Goal: Transaction & Acquisition: Book appointment/travel/reservation

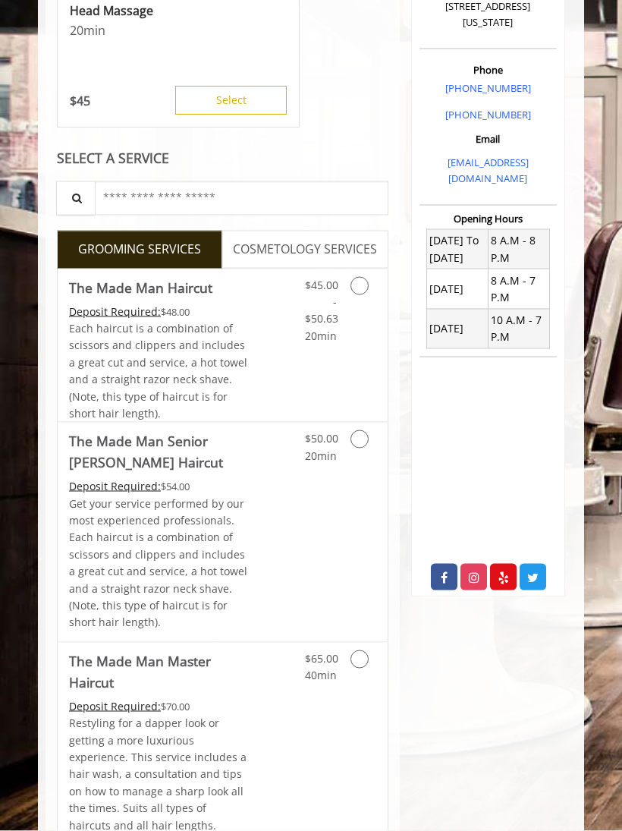
scroll to position [338, 0]
click at [359, 279] on icon "Grooming services" at bounding box center [359, 285] width 18 height 18
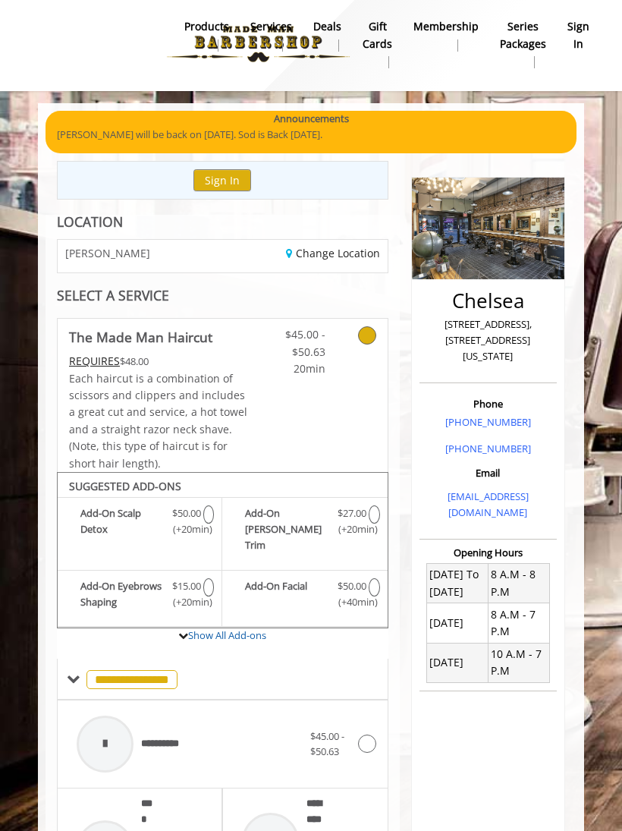
scroll to position [0, 0]
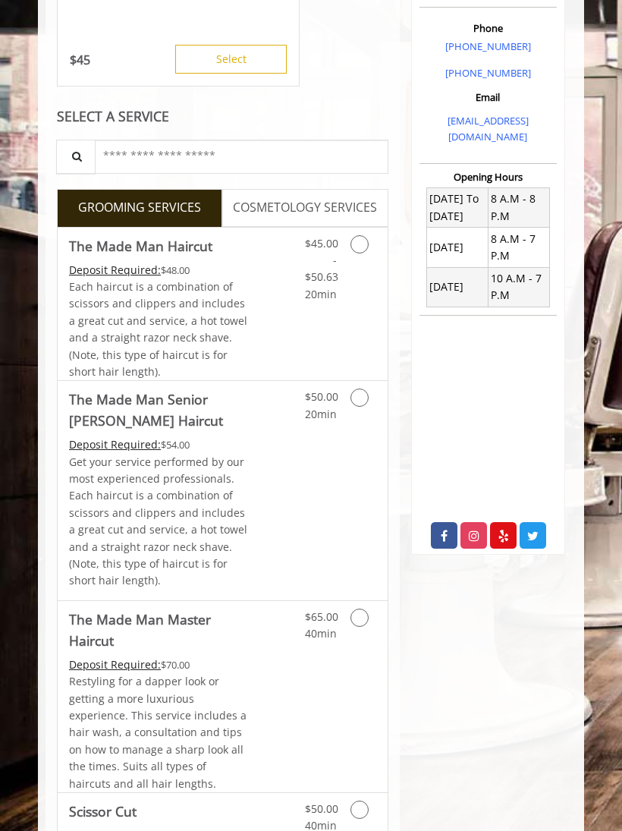
scroll to position [344, 0]
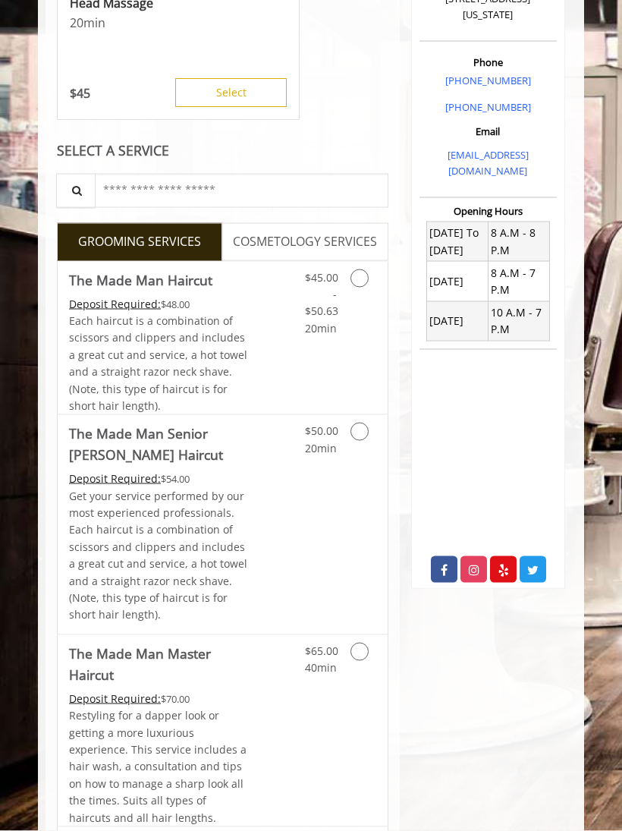
click at [365, 272] on icon "Grooming services" at bounding box center [359, 278] width 18 height 18
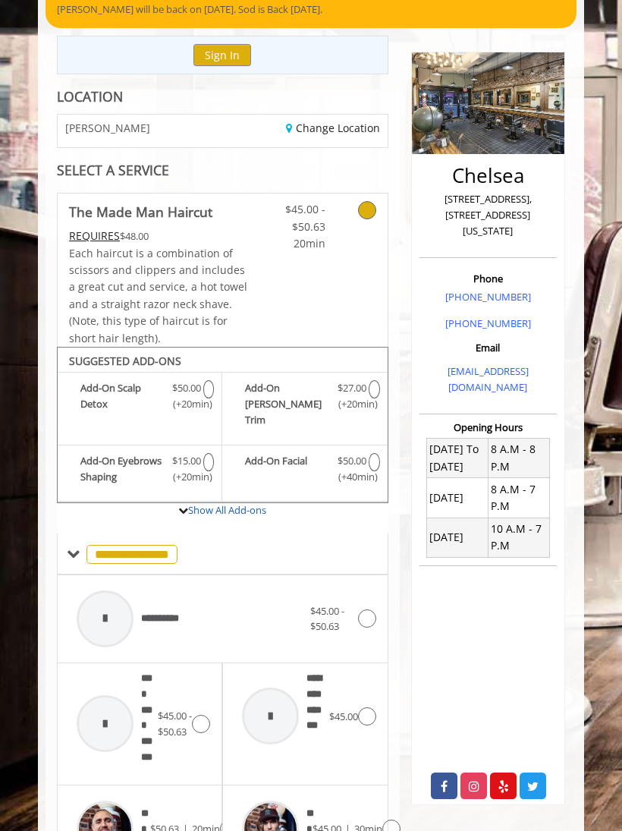
scroll to position [127, 0]
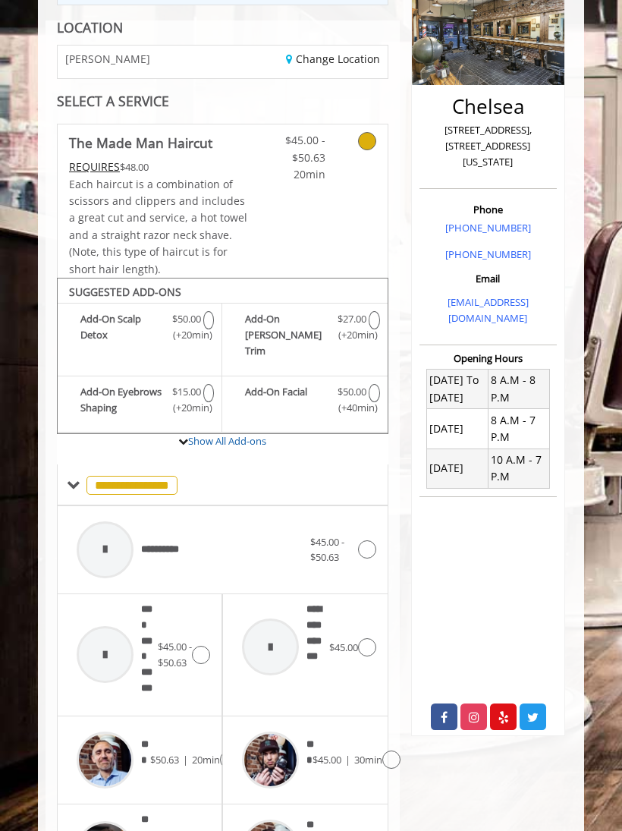
click at [153, 476] on span "**********" at bounding box center [131, 485] width 91 height 19
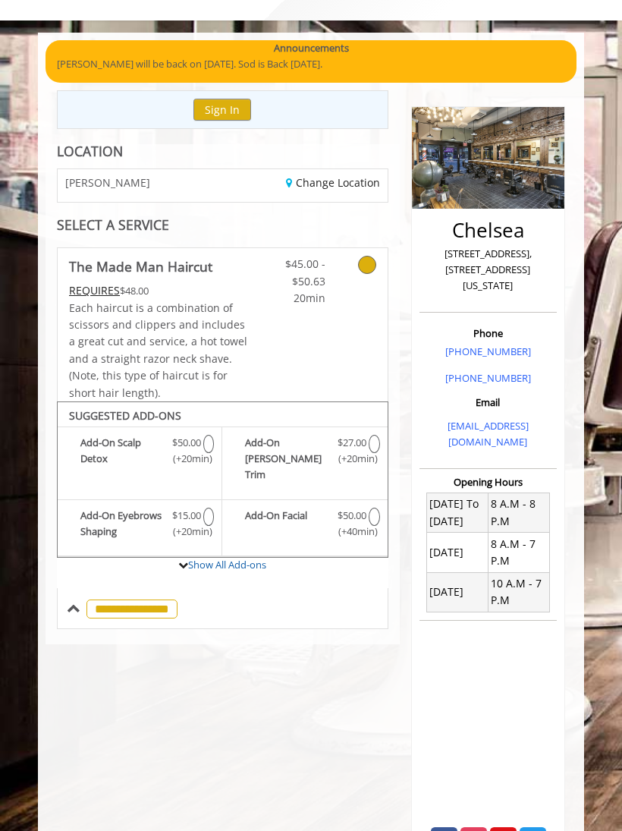
click at [139, 599] on span "**********" at bounding box center [131, 608] width 91 height 19
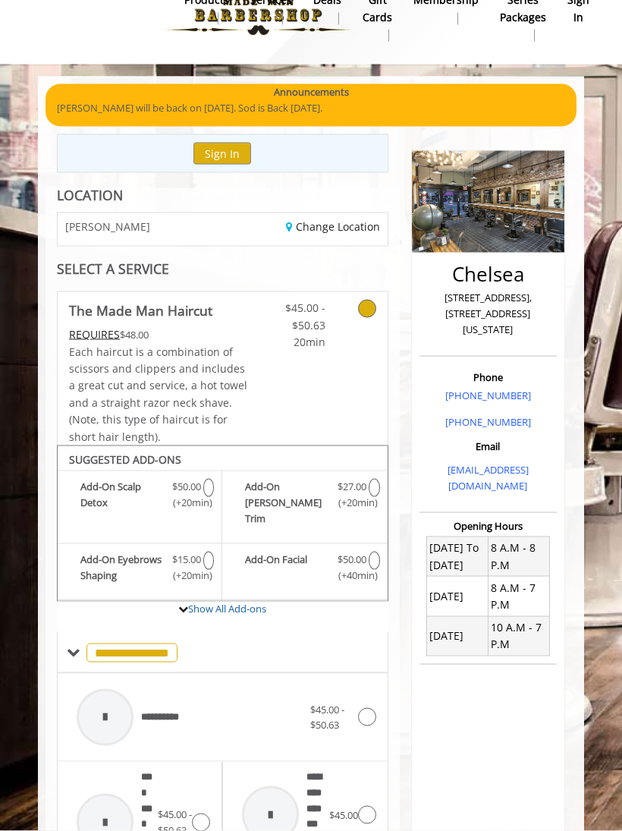
scroll to position [30, 0]
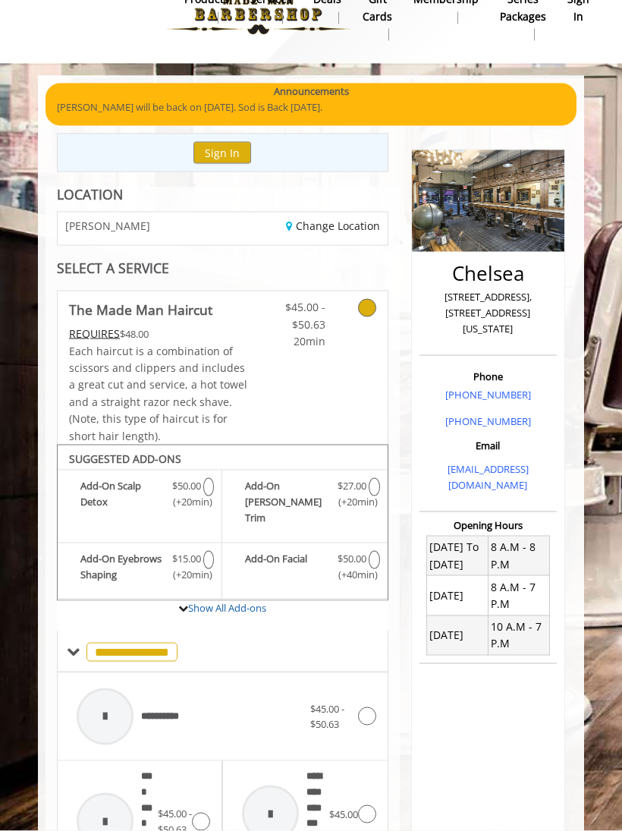
click at [368, 310] on icon at bounding box center [367, 308] width 18 height 18
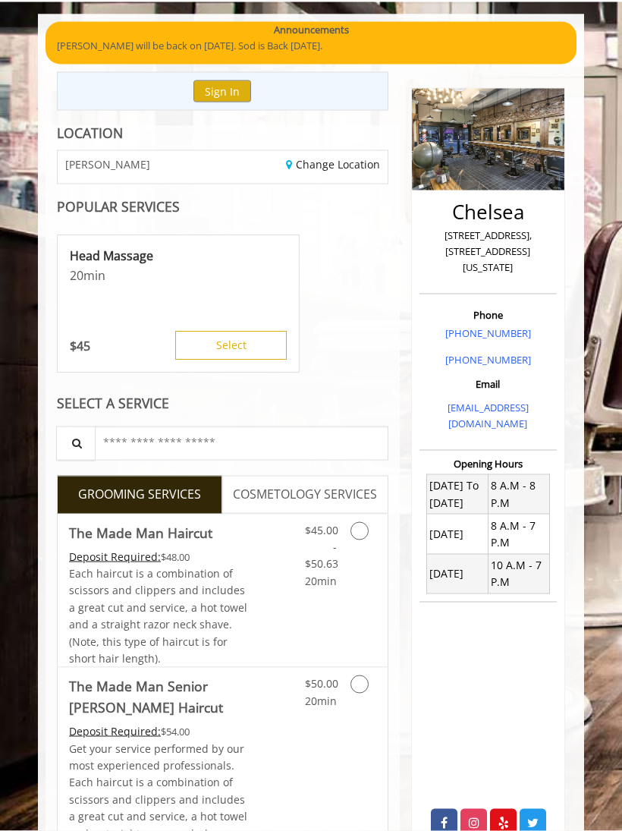
scroll to position [90, 0]
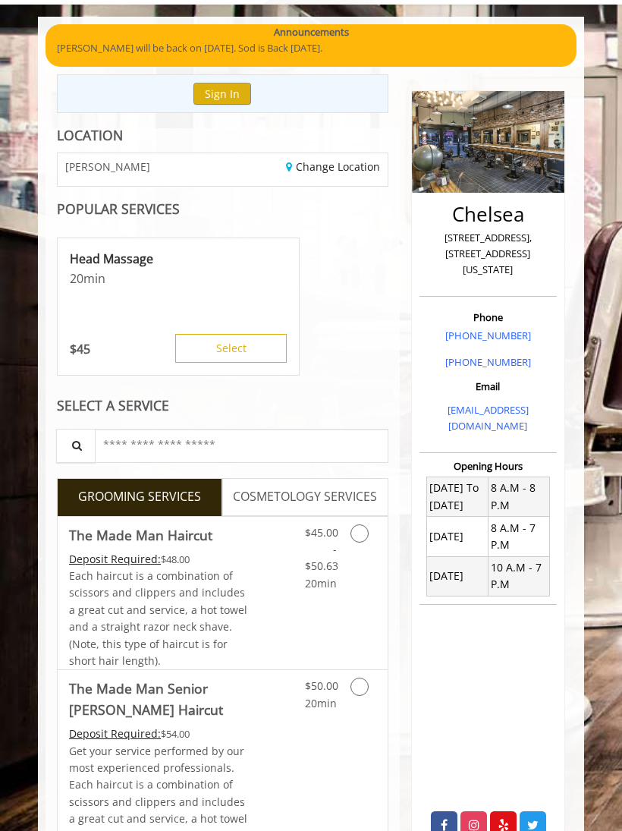
click at [267, 345] on button "Select" at bounding box center [230, 348] width 111 height 29
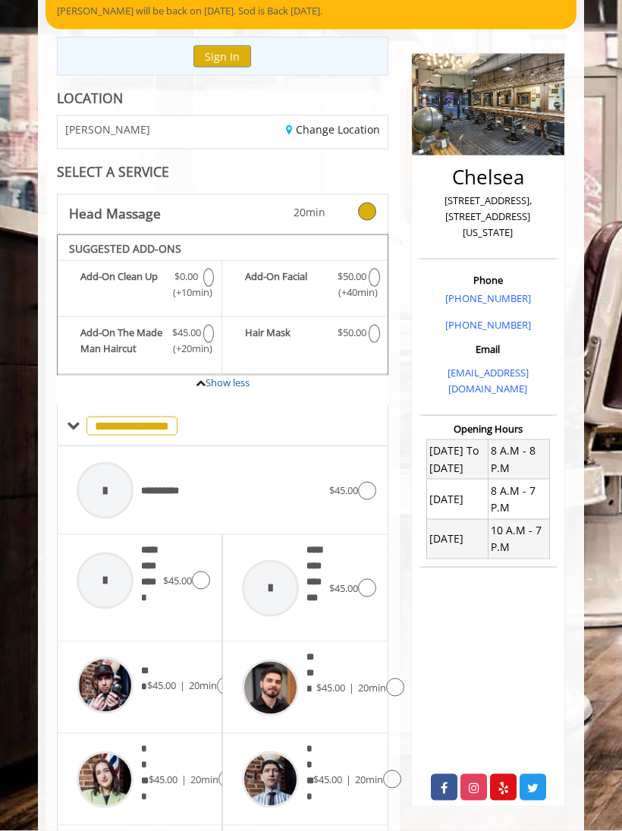
scroll to position [127, 0]
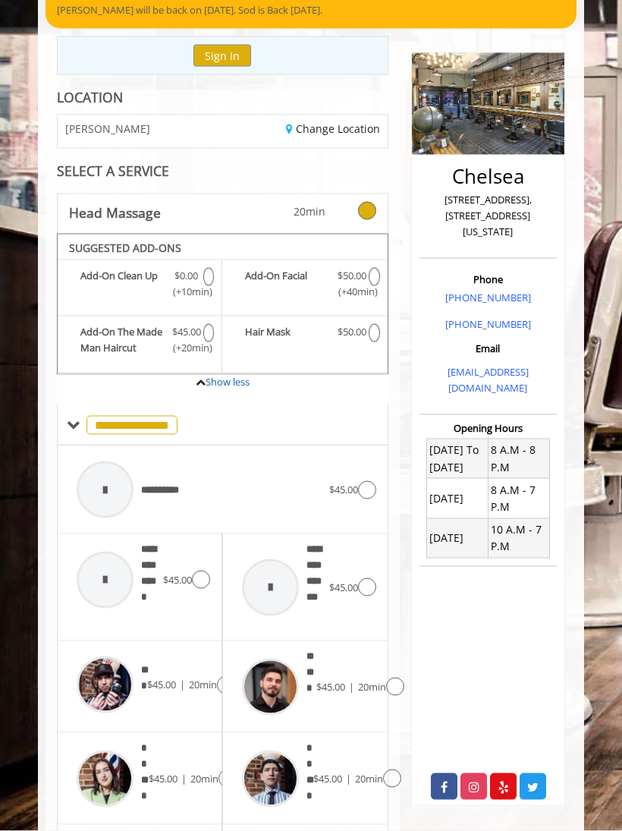
click at [75, 418] on span at bounding box center [74, 425] width 14 height 14
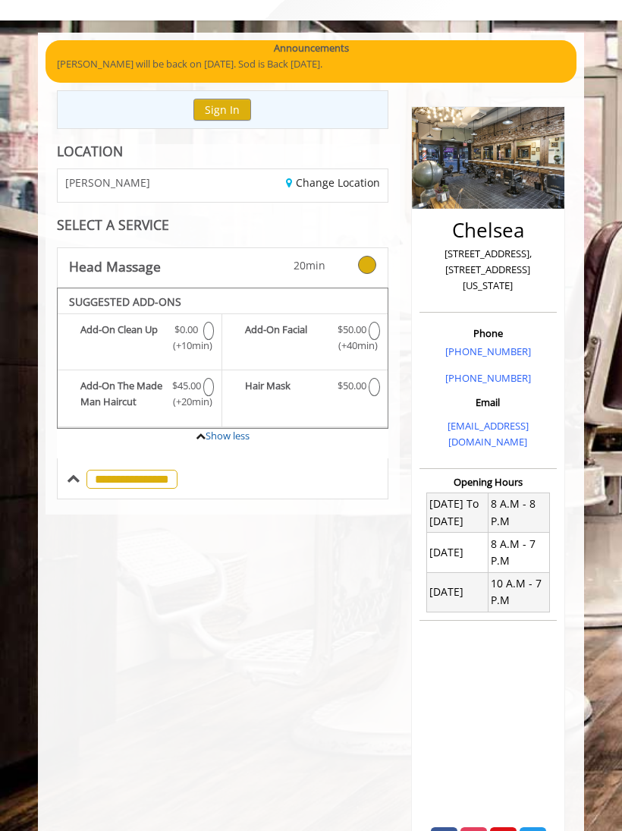
click at [144, 479] on span "**********" at bounding box center [131, 478] width 91 height 19
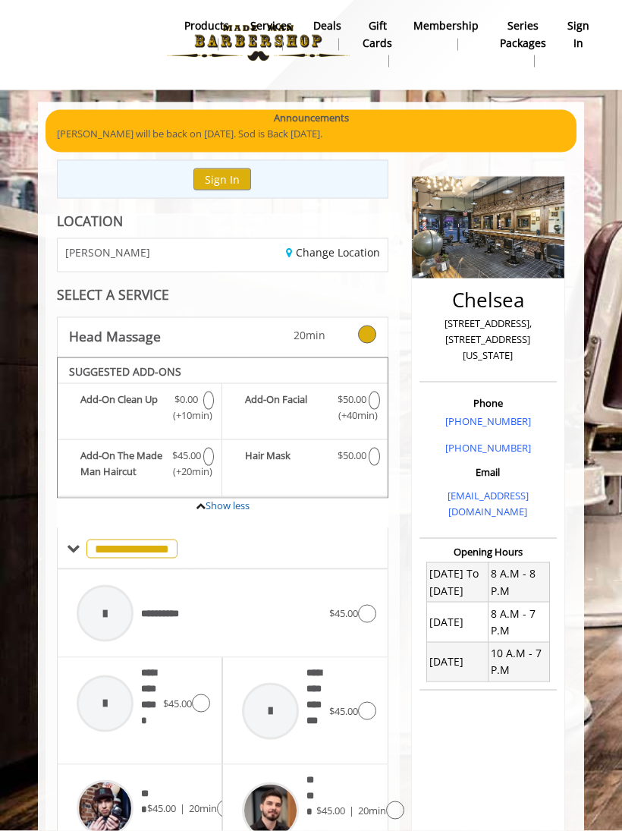
scroll to position [0, 0]
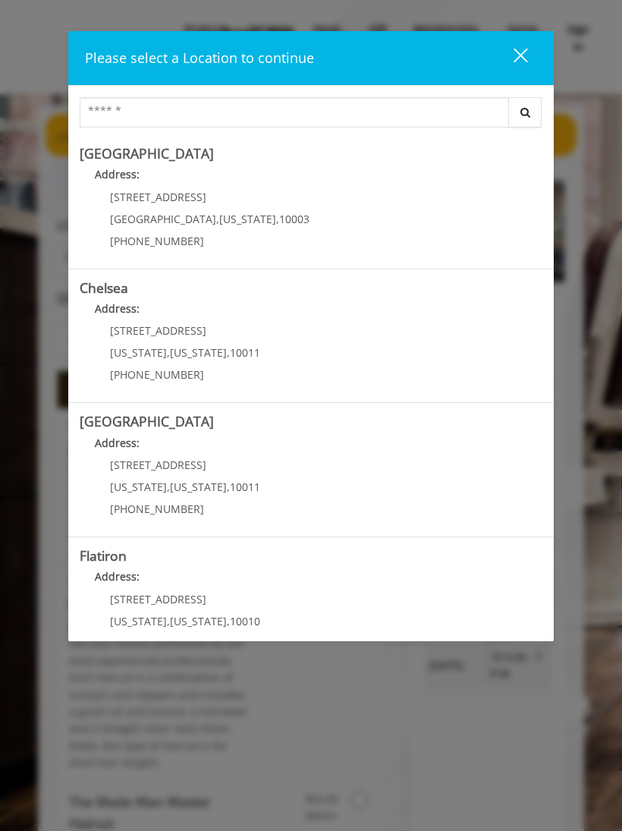
click at [524, 50] on div "close" at bounding box center [511, 58] width 30 height 23
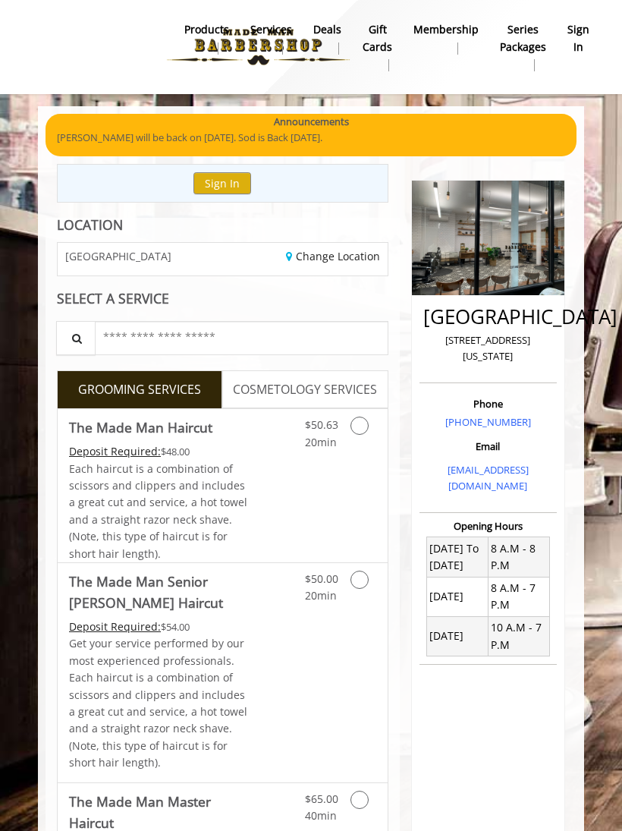
click at [362, 260] on link "Change Location" at bounding box center [333, 256] width 94 height 14
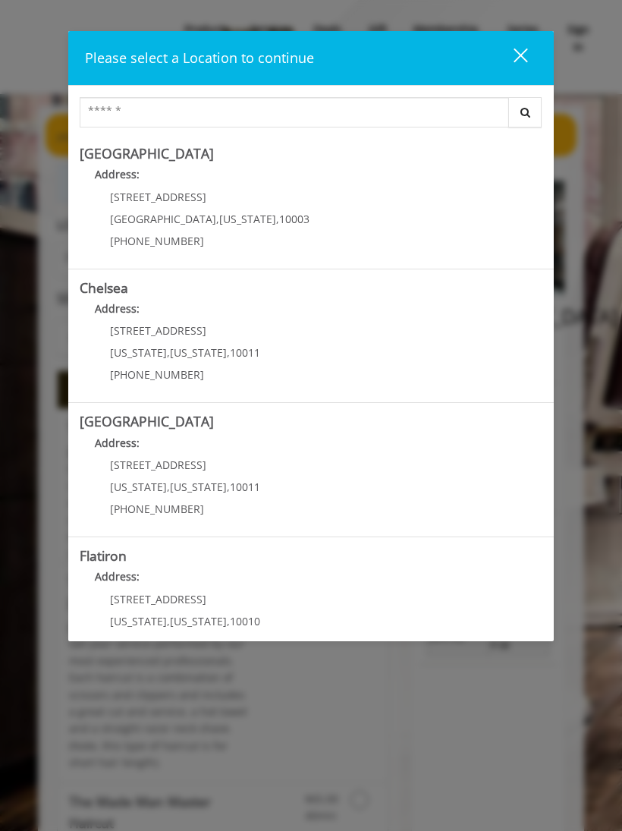
click at [393, 347] on link "Chelsea Address: 169/170 W 23rd St New York , New York , 10011 (917) 639-3902" at bounding box center [311, 336] width 463 height 111
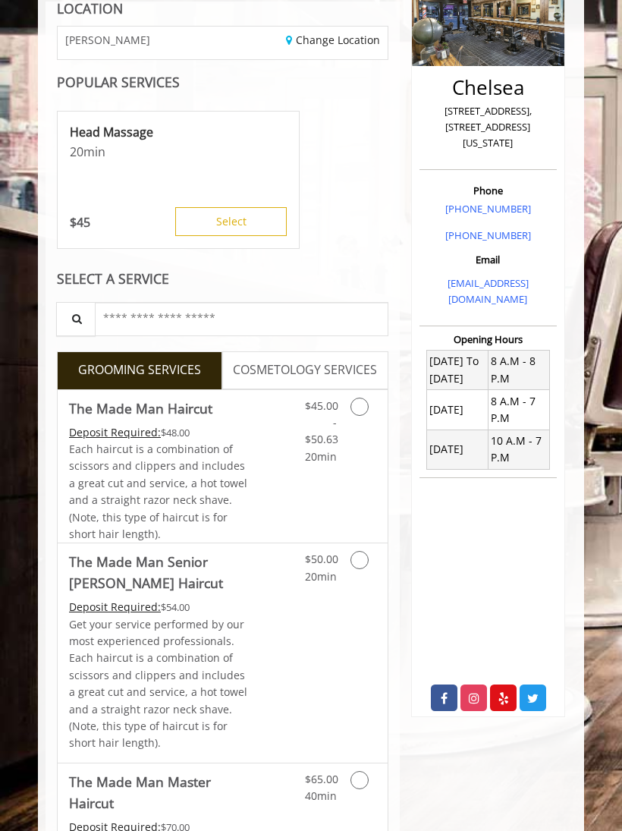
scroll to position [217, 0]
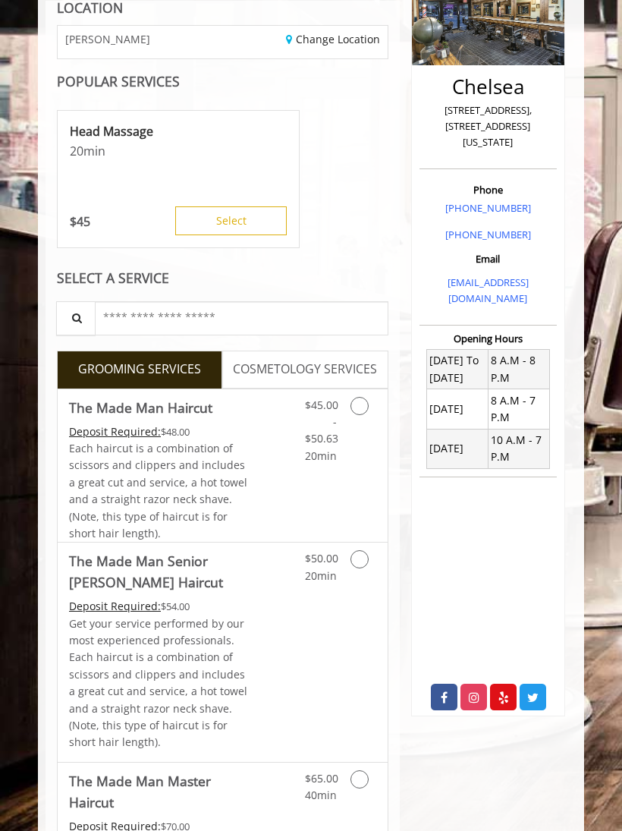
click at [310, 438] on span "$45.00 - $50.63" at bounding box center [321, 421] width 33 height 49
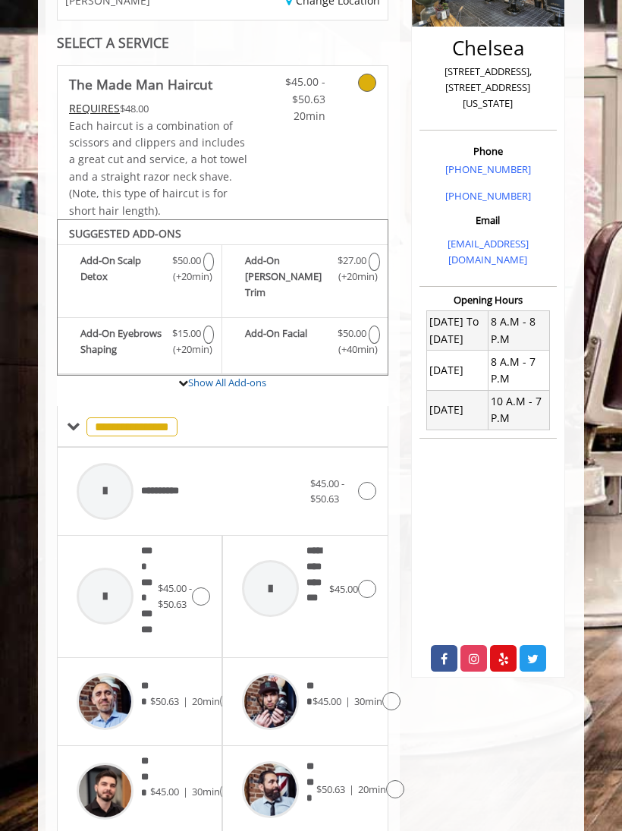
scroll to position [263, 0]
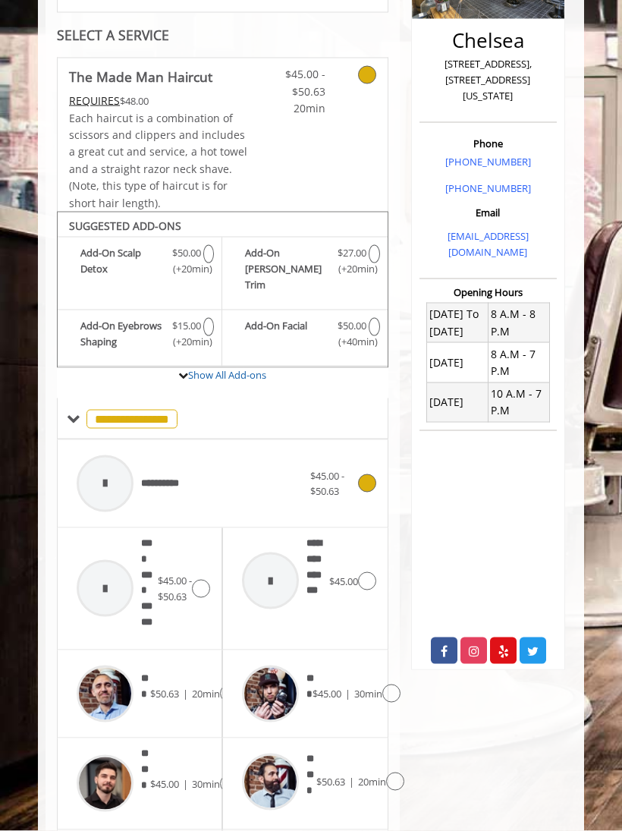
click at [368, 474] on icon at bounding box center [367, 483] width 18 height 18
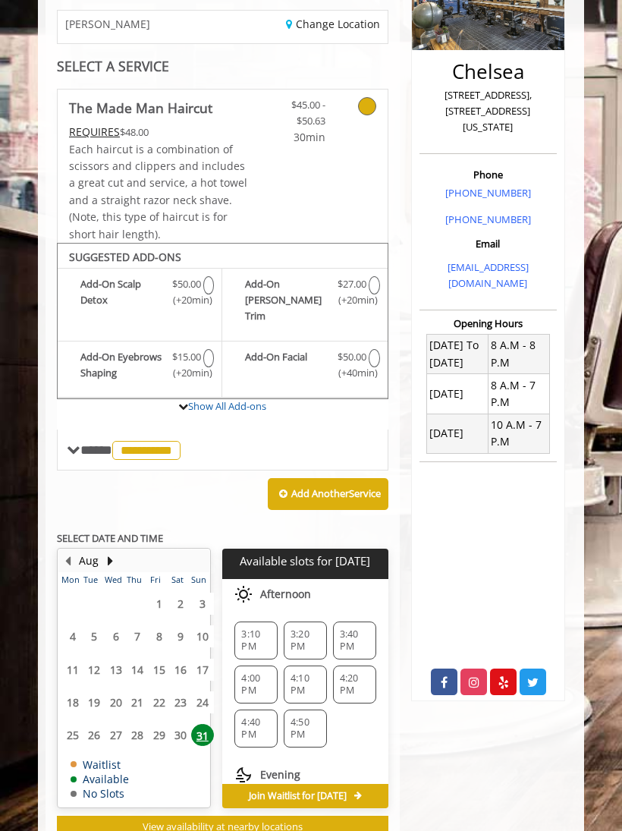
scroll to position [243, 0]
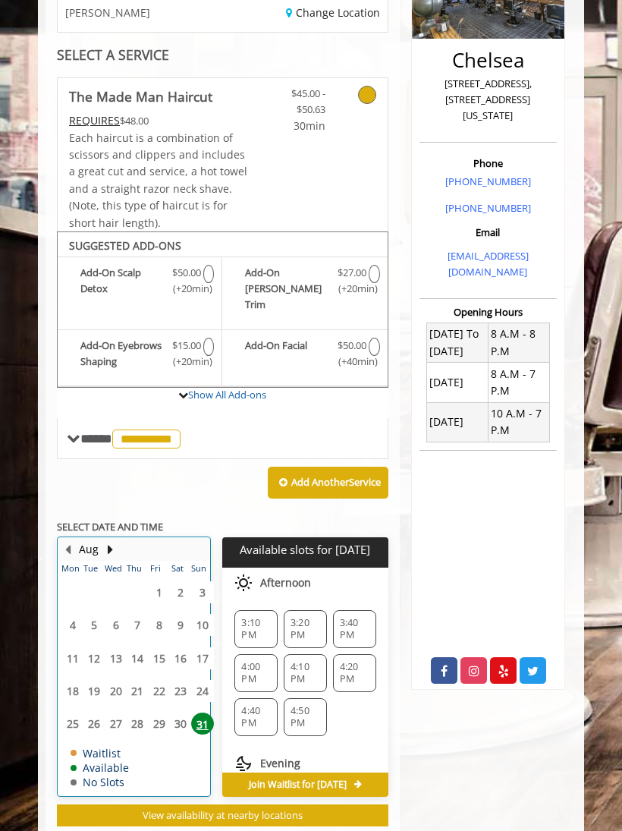
click at [110, 541] on button "Next Month" at bounding box center [110, 549] width 12 height 17
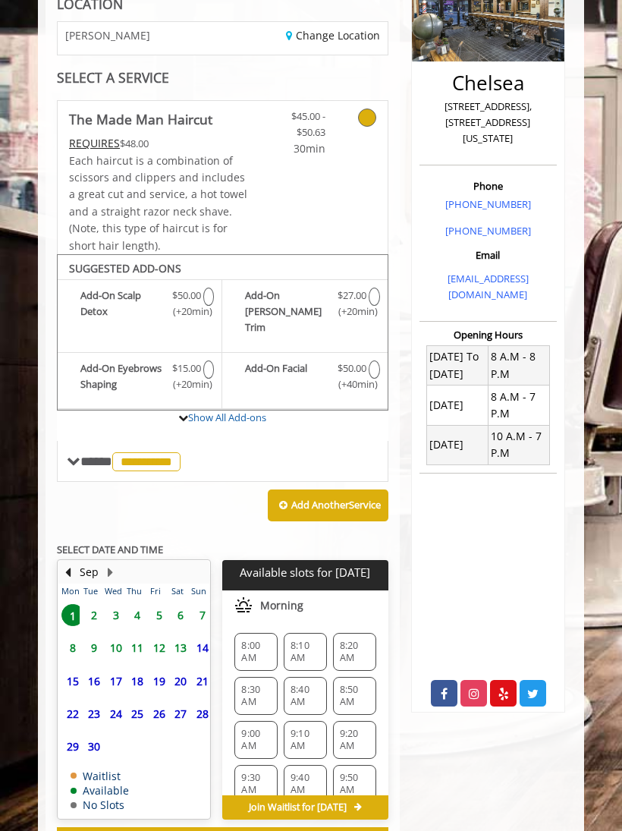
click at [73, 604] on span "1" at bounding box center [72, 615] width 23 height 22
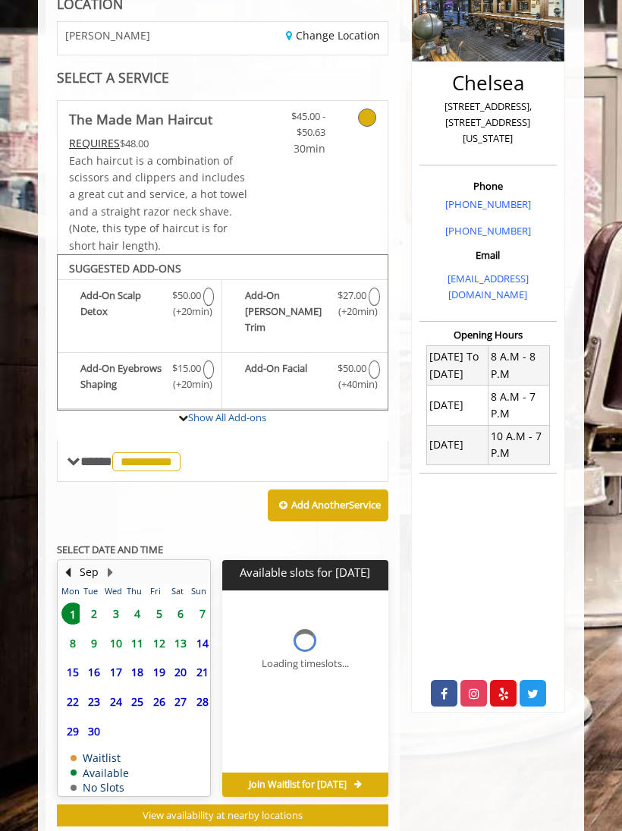
scroll to position [243, 0]
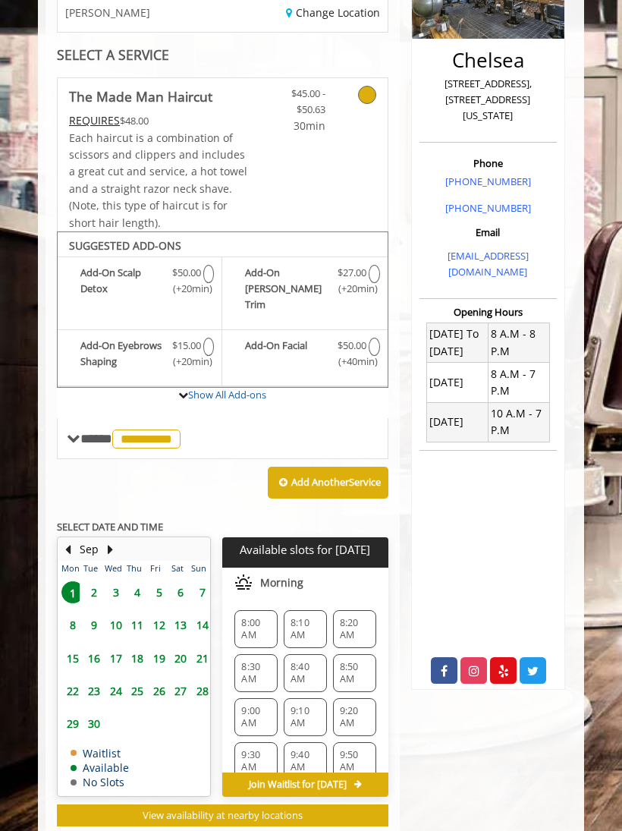
click at [75, 432] on span at bounding box center [74, 439] width 14 height 14
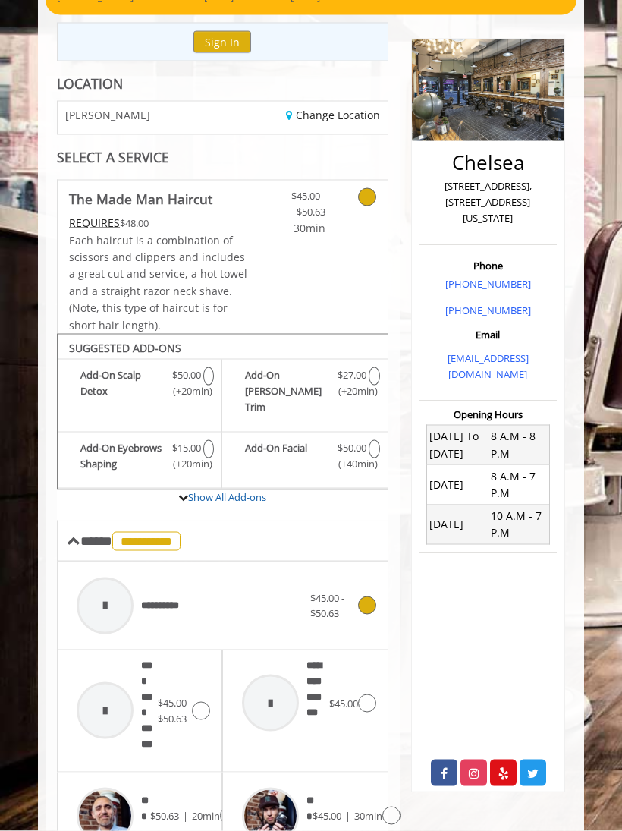
scroll to position [0, 0]
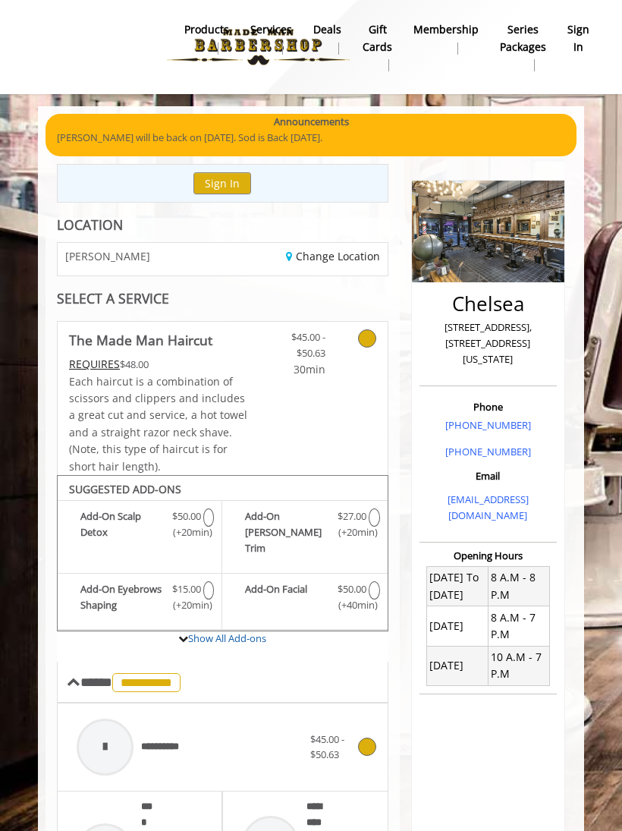
click at [366, 254] on link "Change Location" at bounding box center [333, 256] width 94 height 14
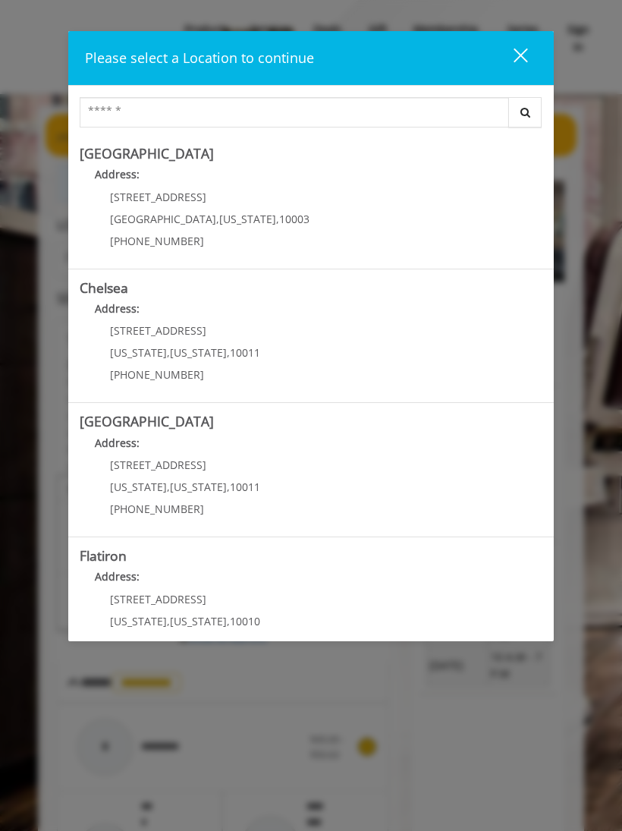
click at [257, 598] on "Flatiron Address: 10 E 23rd St New York , New York , 10010 (917) 475-1765" at bounding box center [311, 603] width 463 height 111
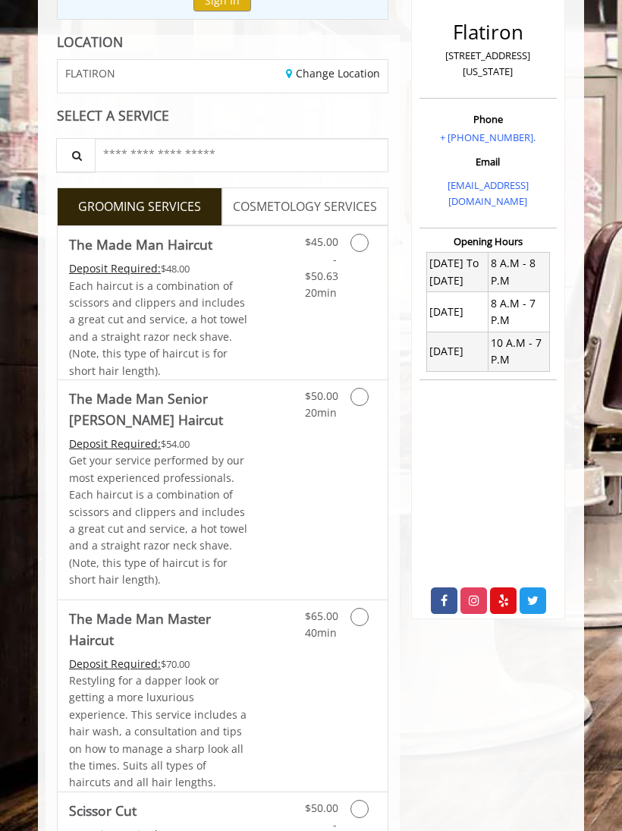
scroll to position [182, 0]
click at [360, 250] on icon "Grooming services" at bounding box center [359, 243] width 18 height 18
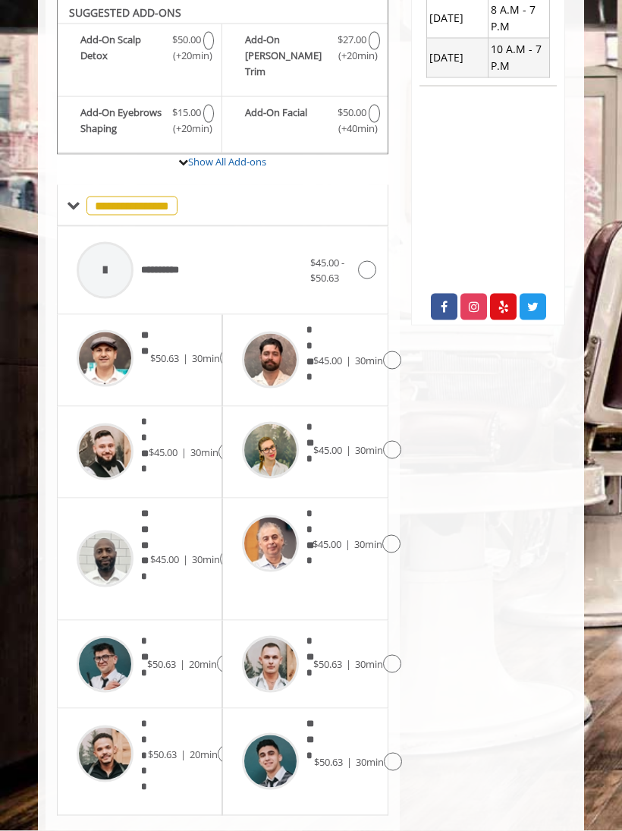
scroll to position [491, 0]
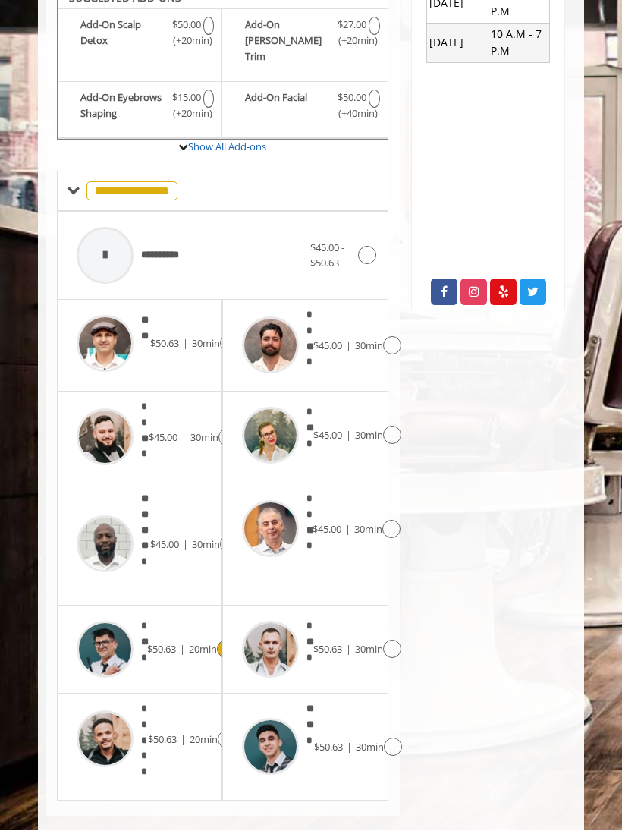
click at [141, 625] on span "****" at bounding box center [144, 649] width 6 height 61
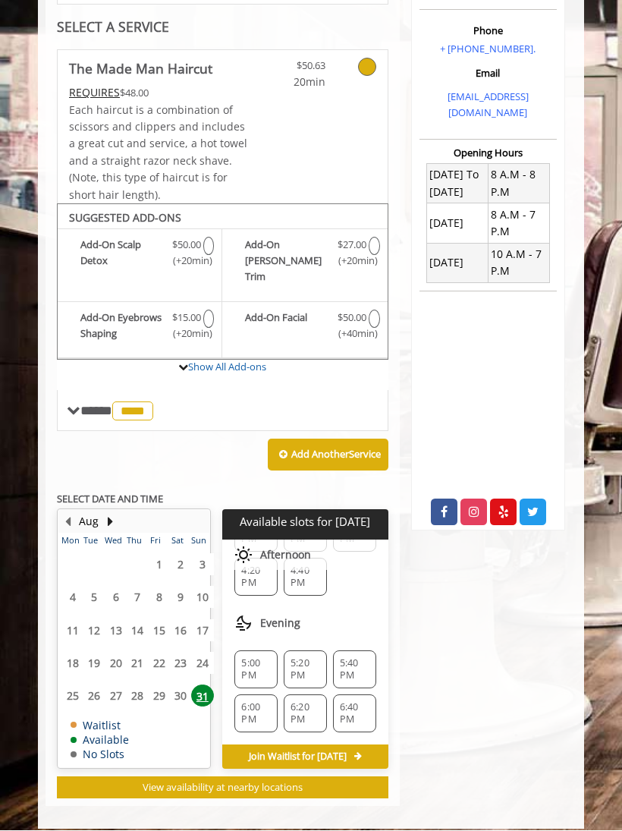
scroll to position [68, 0]
click at [115, 513] on button "Next Month" at bounding box center [110, 521] width 12 height 17
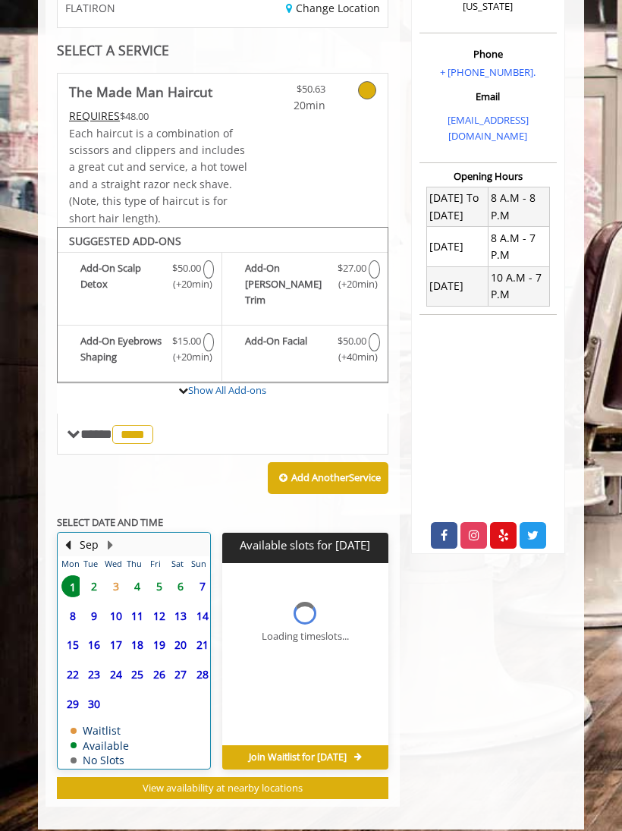
scroll to position [0, 0]
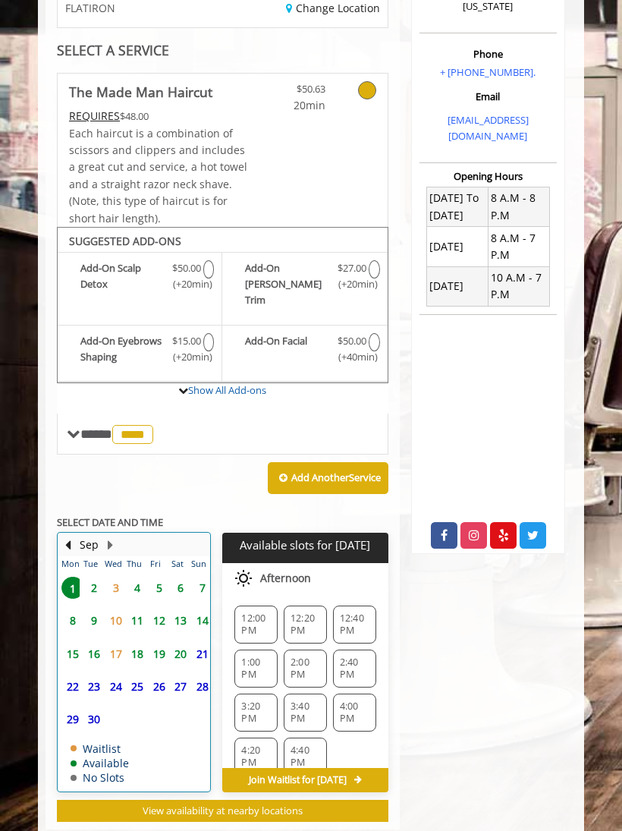
click at [65, 536] on button "Previous Month" at bounding box center [67, 544] width 12 height 17
